Goal: Book appointment/travel/reservation

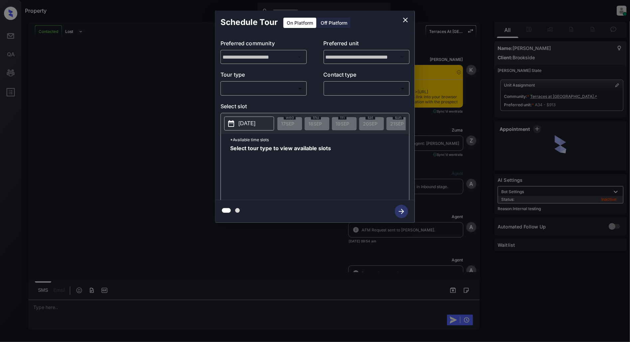
scroll to position [3729, 0]
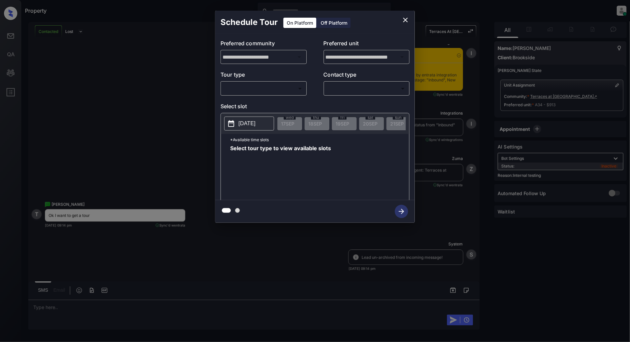
click at [265, 96] on div "**********" at bounding box center [315, 117] width 200 height 166
click at [259, 91] on body "Property Patrick Deasis Online Set yourself offline Set yourself on break Profi…" at bounding box center [315, 171] width 630 height 342
click at [256, 101] on li "In Person" at bounding box center [264, 103] width 82 height 12
type input "********"
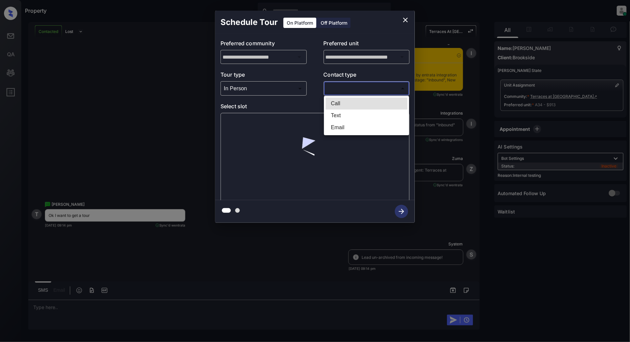
click at [358, 83] on body "Property Patrick Deasis Online Set yourself offline Set yourself on break Profi…" at bounding box center [315, 171] width 630 height 342
click at [342, 113] on li "Text" at bounding box center [367, 115] width 82 height 12
type input "****"
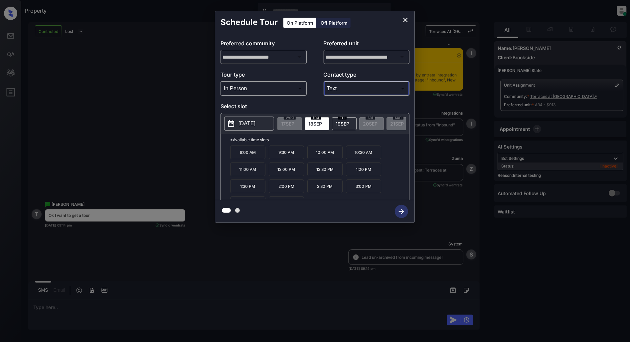
click at [404, 20] on icon "close" at bounding box center [405, 20] width 8 height 8
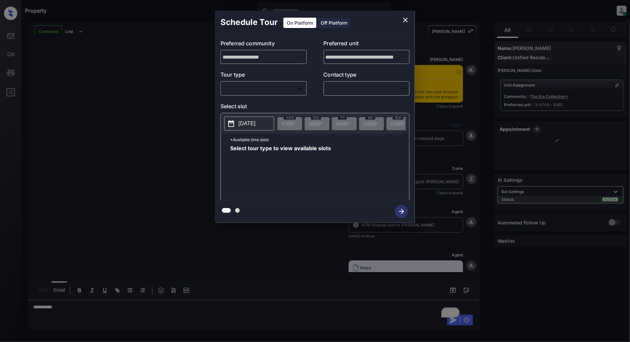
scroll to position [614, 0]
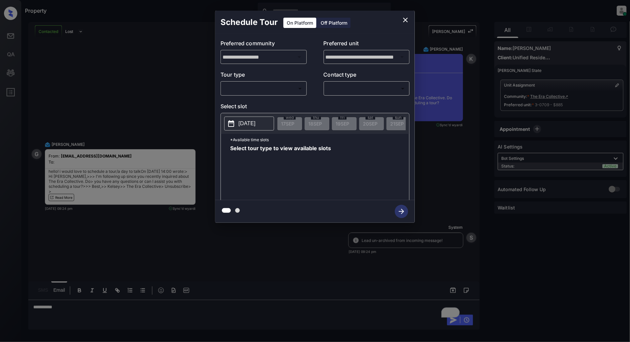
click at [249, 79] on p "Tour type" at bounding box center [264, 76] width 86 height 11
click at [250, 88] on body "Property [PERSON_NAME] Online Set yourself offline Set yourself on break Profil…" at bounding box center [315, 171] width 630 height 342
drag, startPoint x: 266, startPoint y: 105, endPoint x: 282, endPoint y: 102, distance: 15.9
click at [266, 105] on li "In Person" at bounding box center [264, 103] width 82 height 12
type input "********"
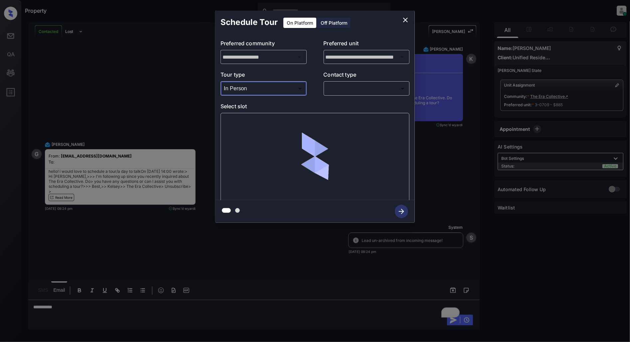
click at [354, 92] on body "Property [PERSON_NAME] Online Set yourself offline Set yourself on break Profil…" at bounding box center [315, 171] width 630 height 342
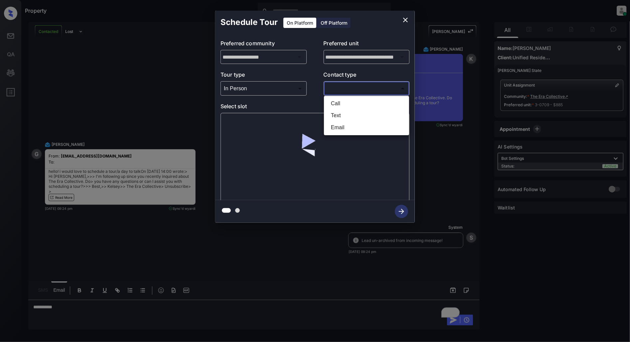
click at [346, 113] on li "Text" at bounding box center [367, 115] width 82 height 12
type input "****"
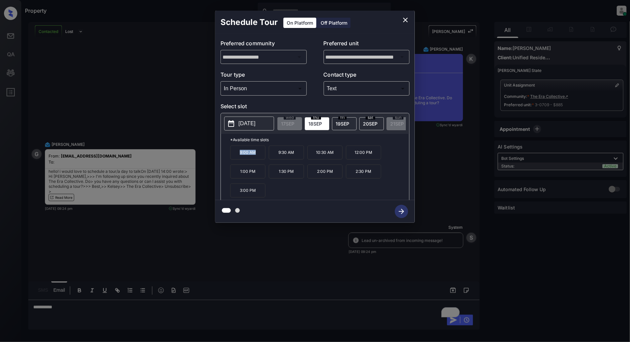
drag, startPoint x: 263, startPoint y: 157, endPoint x: 229, endPoint y: 157, distance: 34.3
click at [229, 157] on div "*Available time slots 9:00 AM 9:30 AM 10:30 AM 12:00 PM 1:00 PM 1:30 PM 2:00 PM…" at bounding box center [315, 168] width 188 height 68
copy p "9:00 AM"
drag, startPoint x: 378, startPoint y: 158, endPoint x: 353, endPoint y: 158, distance: 24.9
click at [353, 158] on p "12:00 PM" at bounding box center [363, 152] width 35 height 14
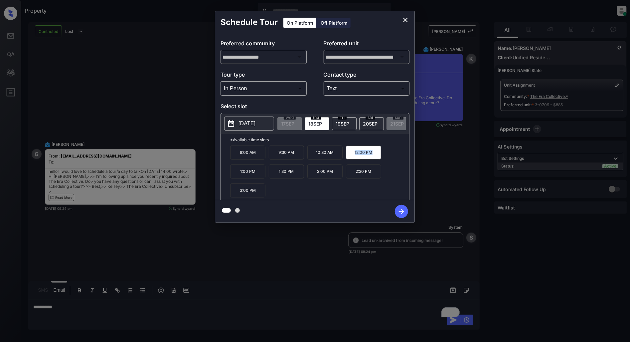
copy p "12:00 PM"
drag, startPoint x: 257, startPoint y: 194, endPoint x: 235, endPoint y: 192, distance: 21.7
click at [235, 192] on p "3:00 PM" at bounding box center [247, 190] width 35 height 14
copy p "3:00 PM"
click at [407, 19] on icon "close" at bounding box center [405, 20] width 8 height 8
